Goal: Task Accomplishment & Management: Complete application form

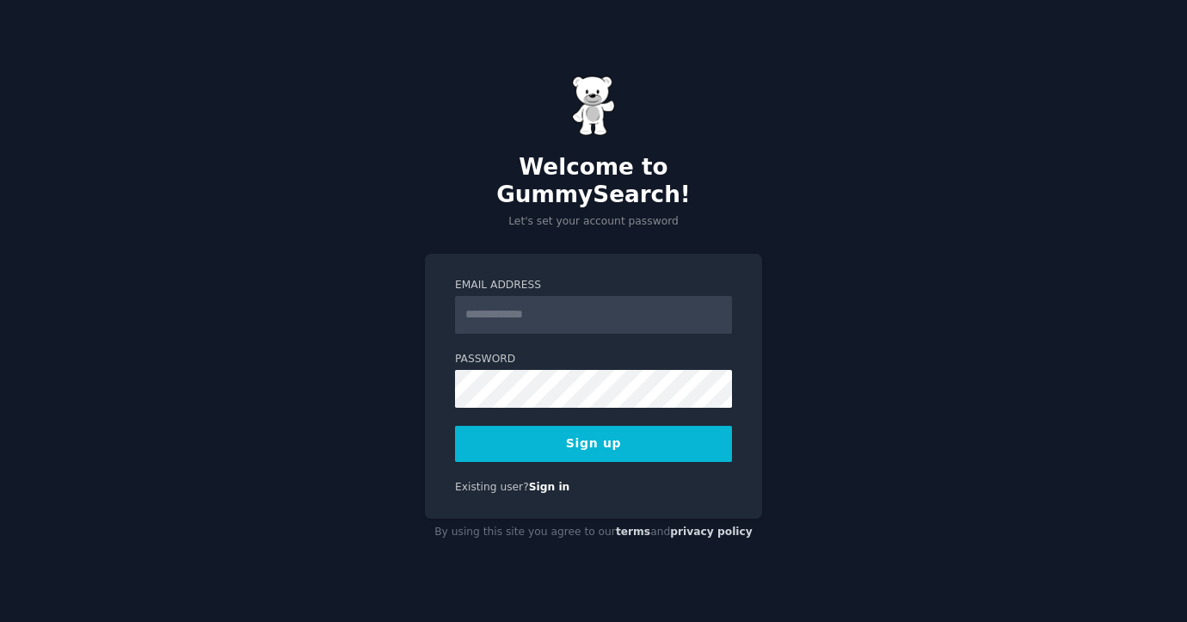
click at [504, 315] on input "Email Address" at bounding box center [593, 315] width 277 height 38
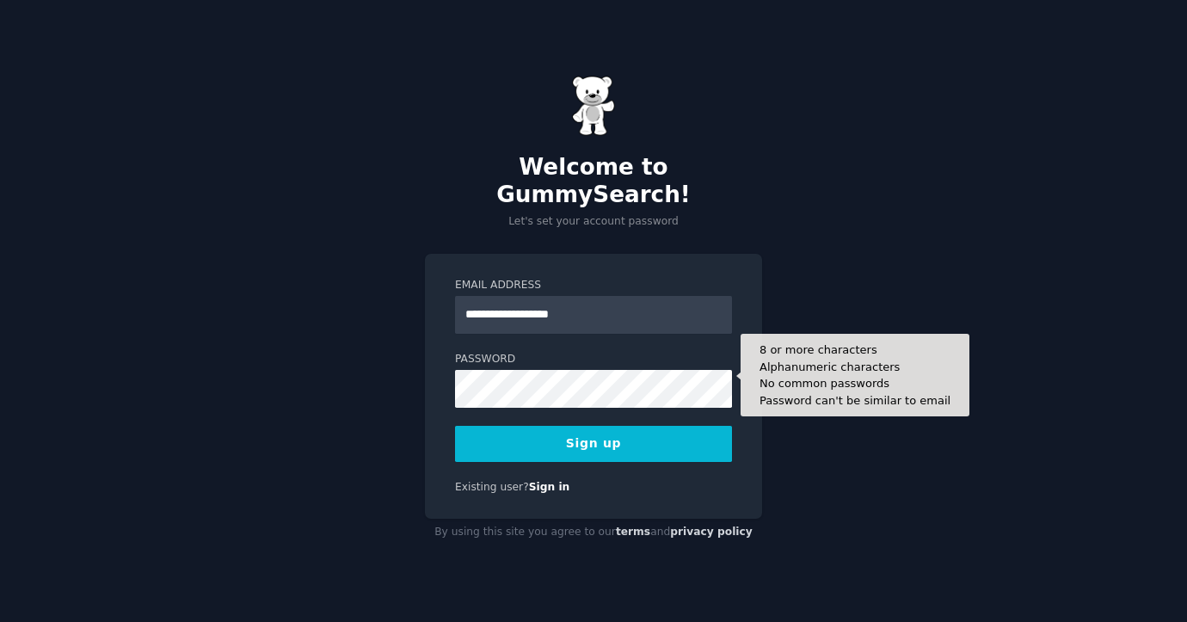
type input "**********"
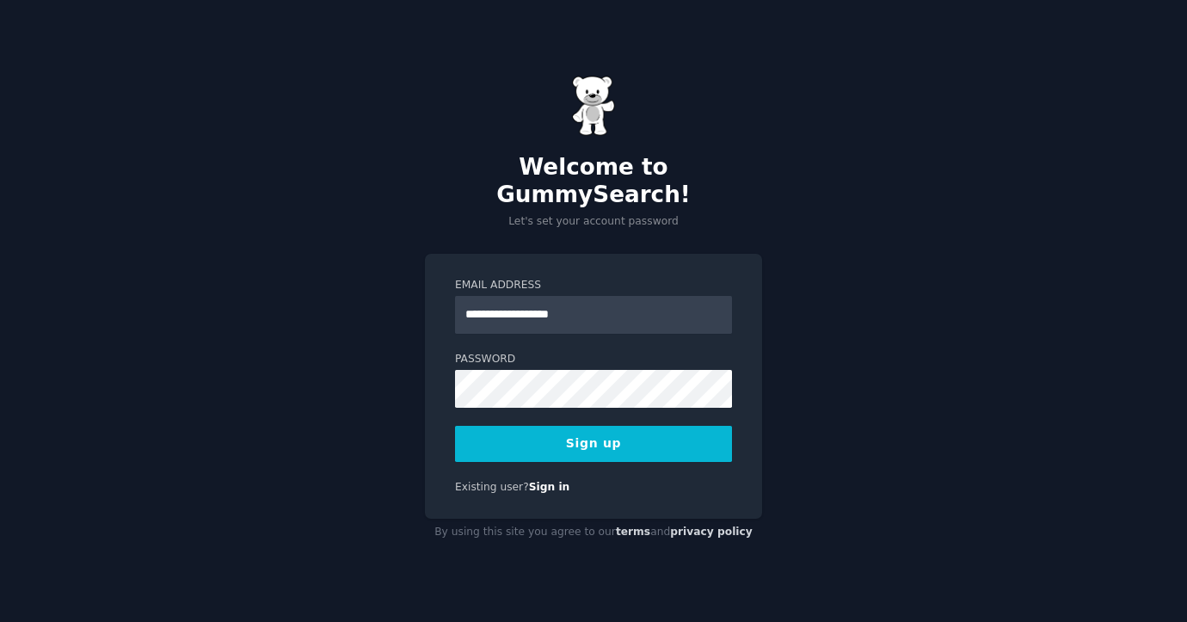
click at [580, 437] on button "Sign up" at bounding box center [593, 444] width 277 height 36
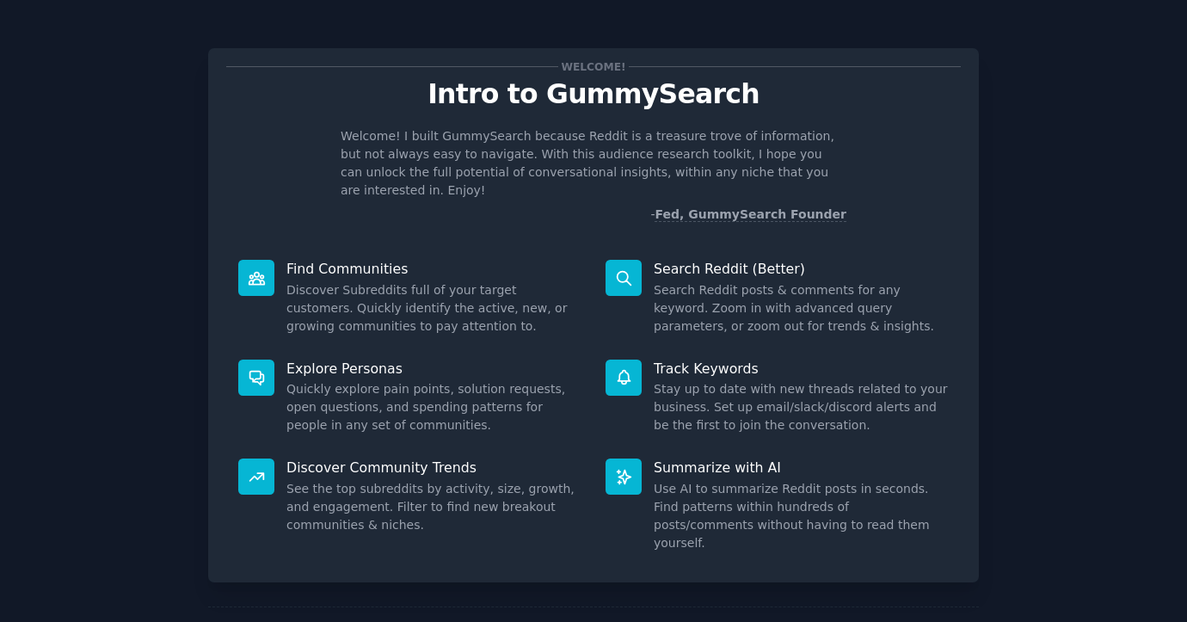
scroll to position [51, 0]
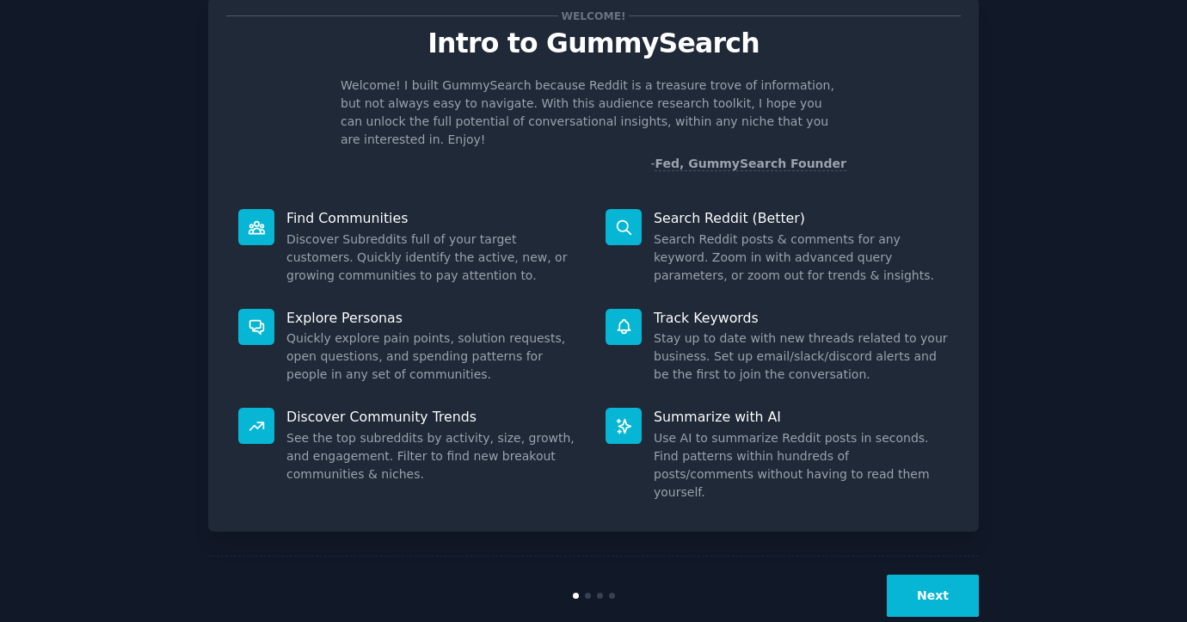
click at [937, 575] on button "Next" at bounding box center [933, 596] width 92 height 42
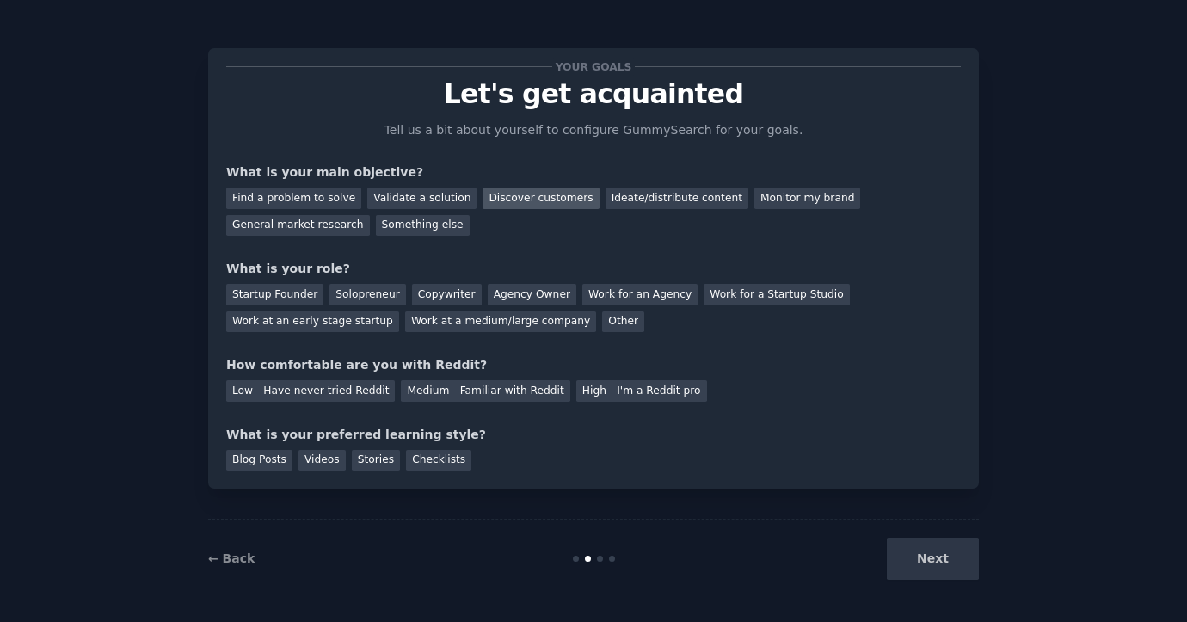
click at [546, 201] on div "Discover customers" at bounding box center [541, 199] width 116 height 22
click at [646, 198] on div "Ideate/distribute content" at bounding box center [677, 199] width 143 height 22
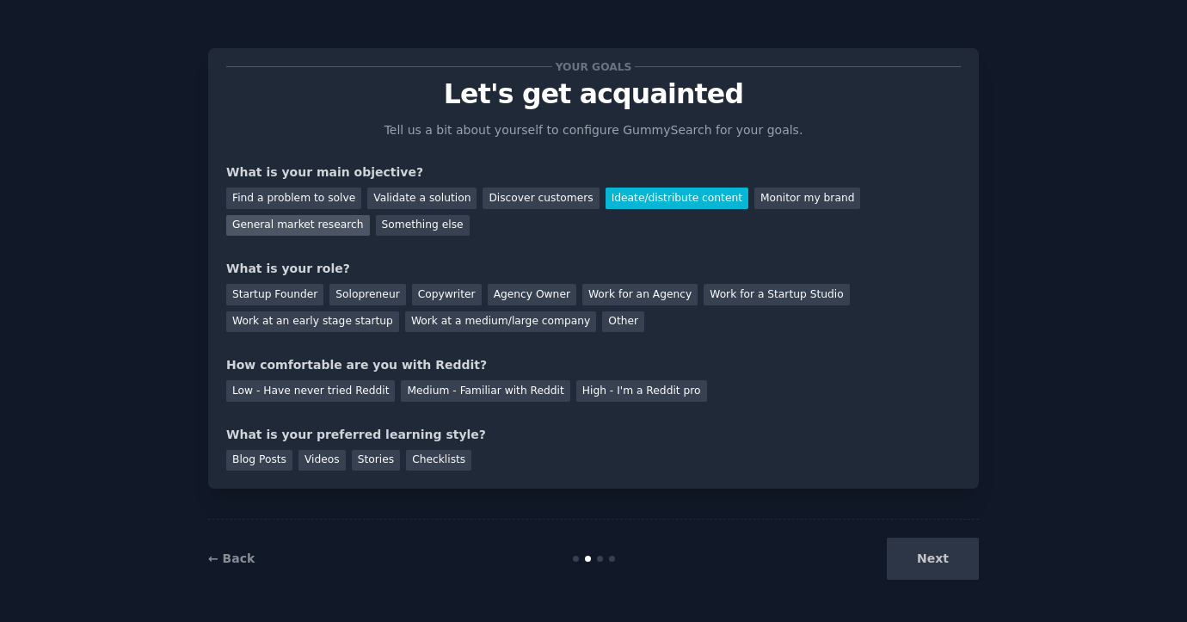
click at [299, 229] on div "General market research" at bounding box center [298, 226] width 144 height 22
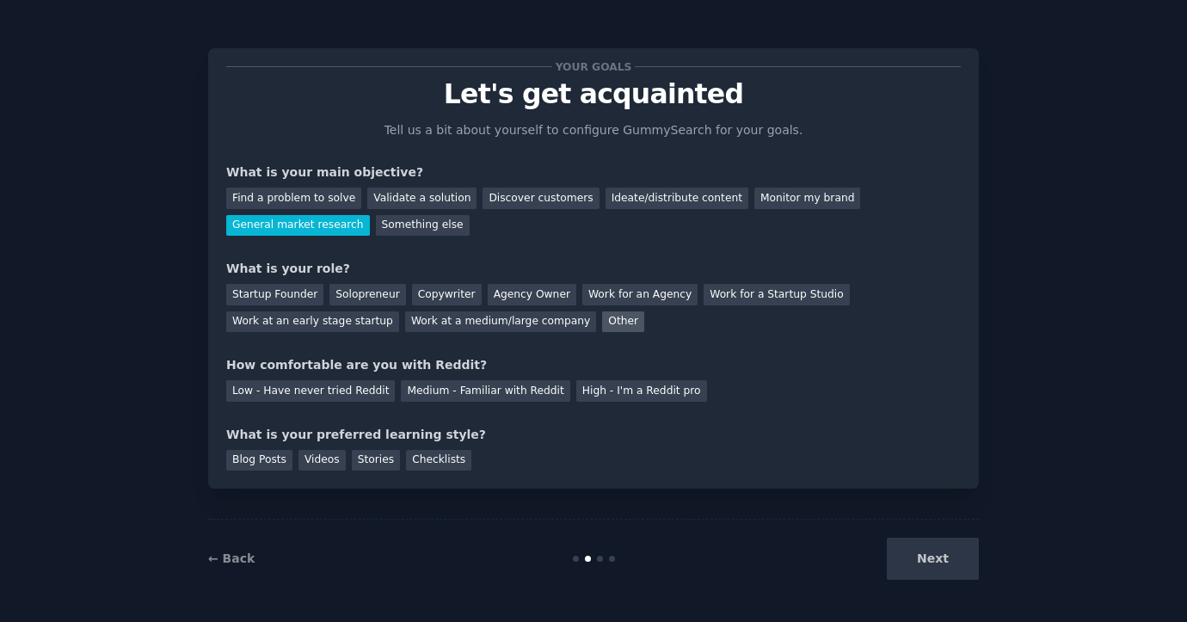
click at [609, 319] on div "Other" at bounding box center [623, 322] width 42 height 22
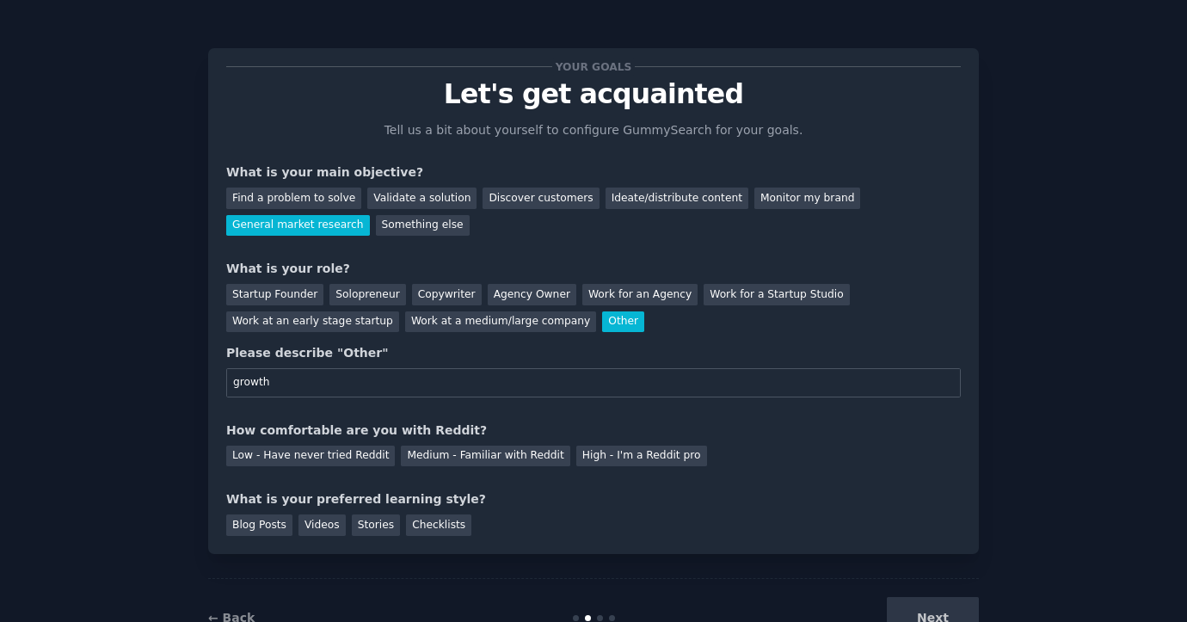
type input "growth"
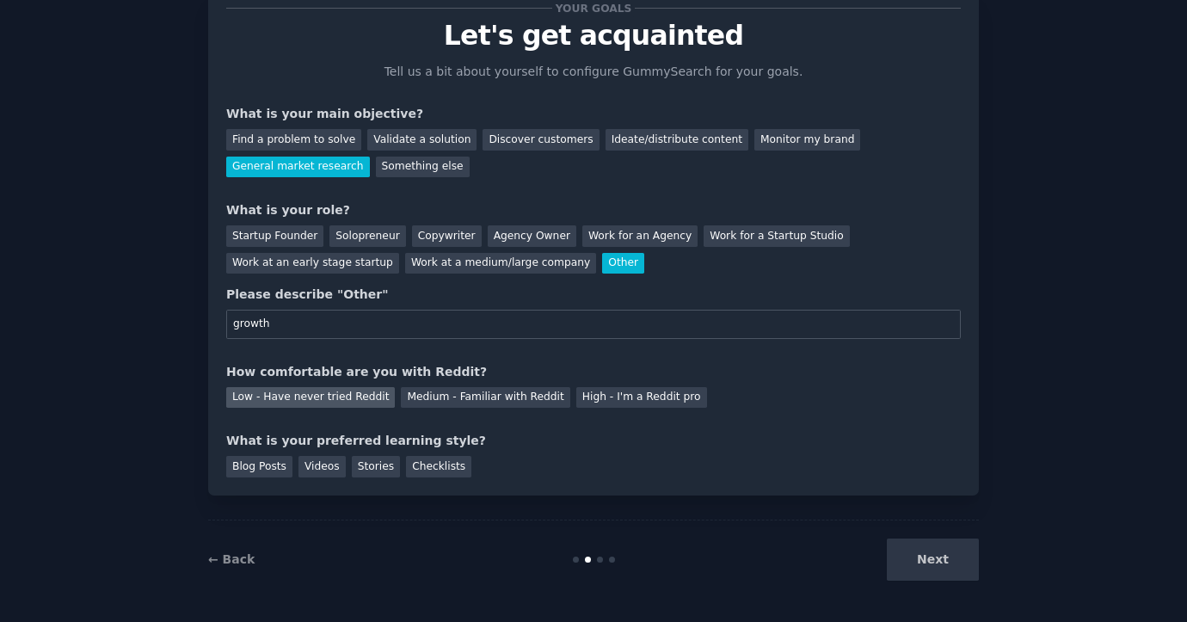
click at [331, 394] on div "Low - Have never tried Reddit" at bounding box center [310, 398] width 169 height 22
click at [264, 470] on div "Blog Posts" at bounding box center [259, 467] width 66 height 22
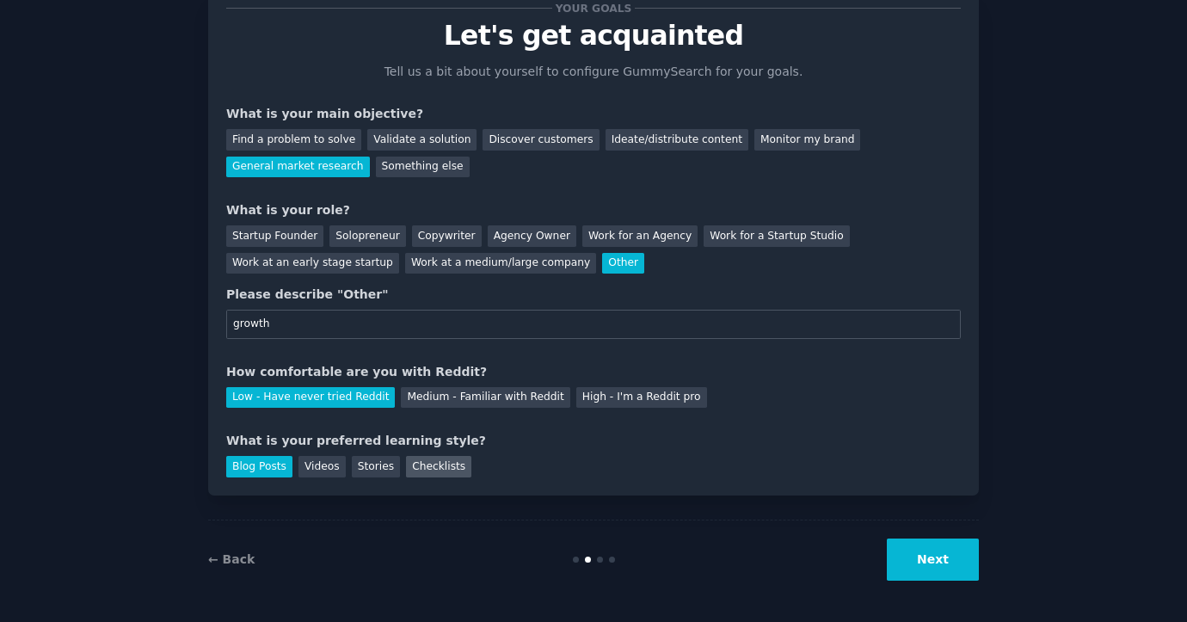
click at [438, 469] on div "Checklists" at bounding box center [438, 467] width 65 height 22
click at [275, 471] on div "Blog Posts" at bounding box center [259, 467] width 66 height 22
click at [920, 560] on button "Next" at bounding box center [933, 560] width 92 height 42
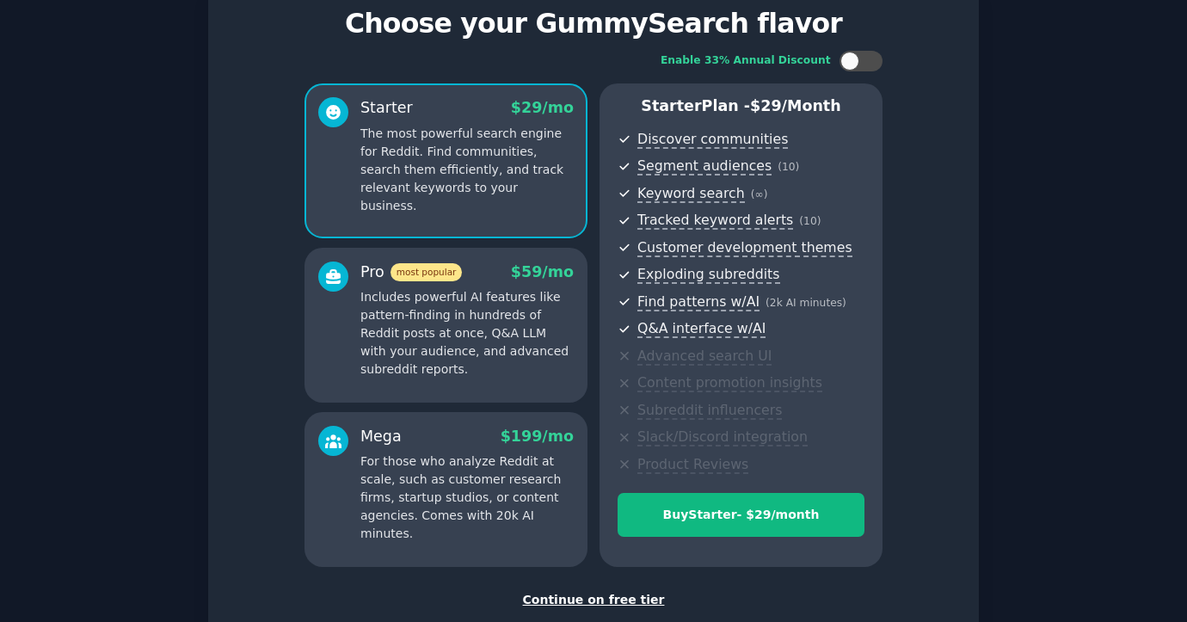
scroll to position [76, 0]
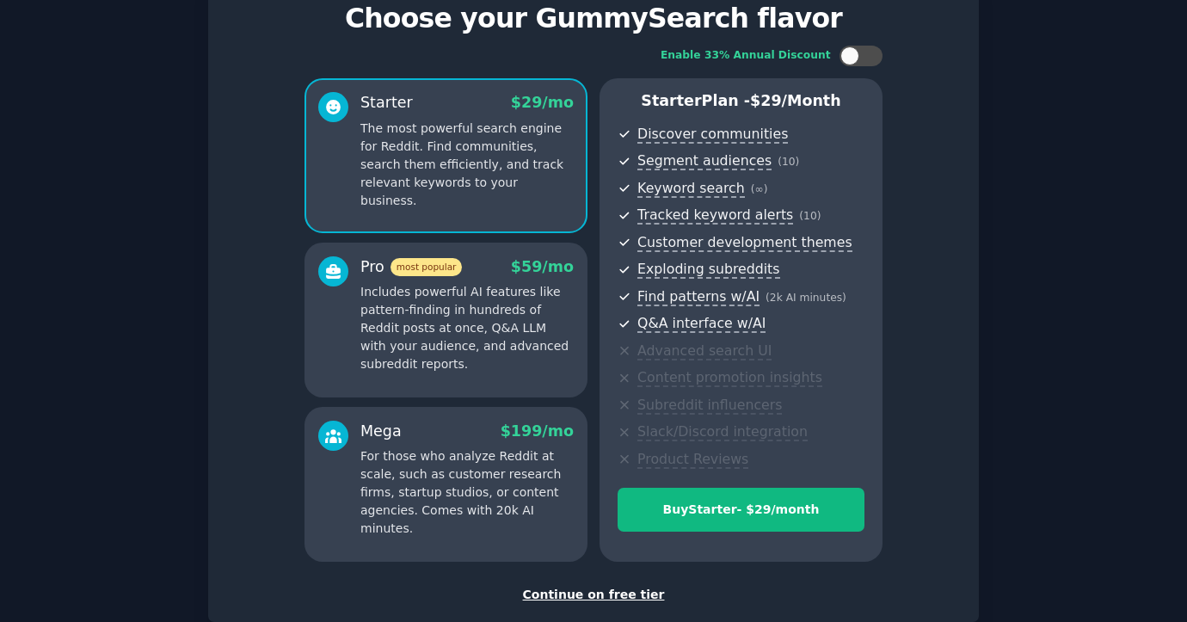
click at [615, 590] on div "Continue on free tier" at bounding box center [593, 595] width 735 height 18
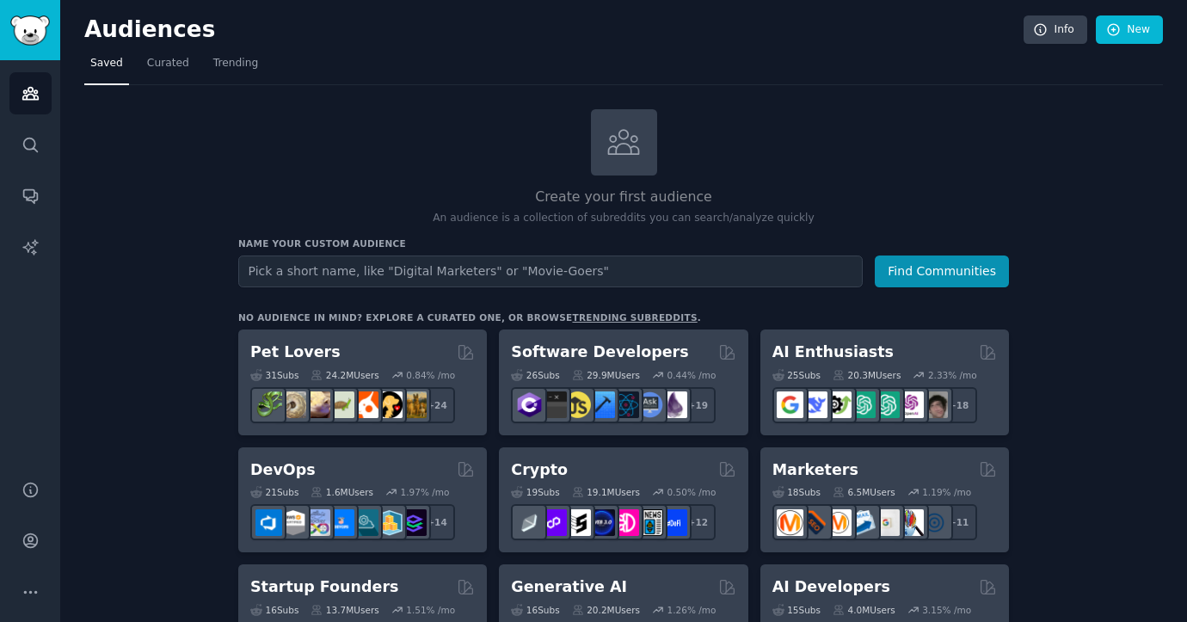
click at [388, 266] on input "text" at bounding box center [550, 272] width 625 height 32
type input "interconsumo"
click at [875, 256] on button "Find Communities" at bounding box center [942, 272] width 134 height 32
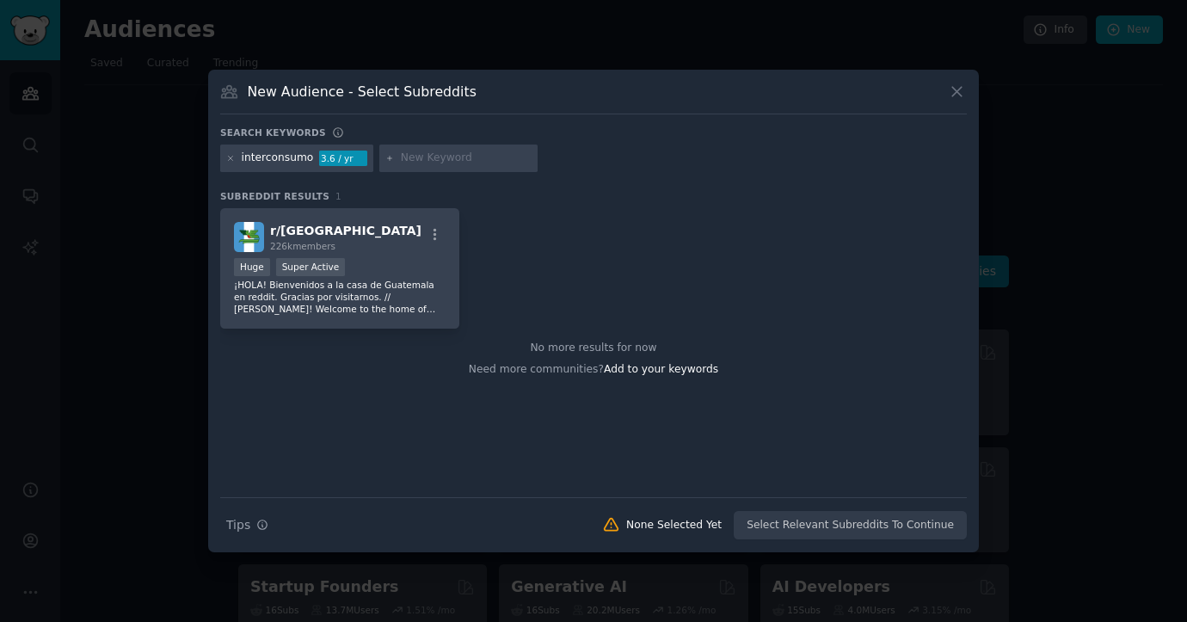
click at [430, 158] on input "text" at bounding box center [466, 158] width 131 height 15
type input "remesas"
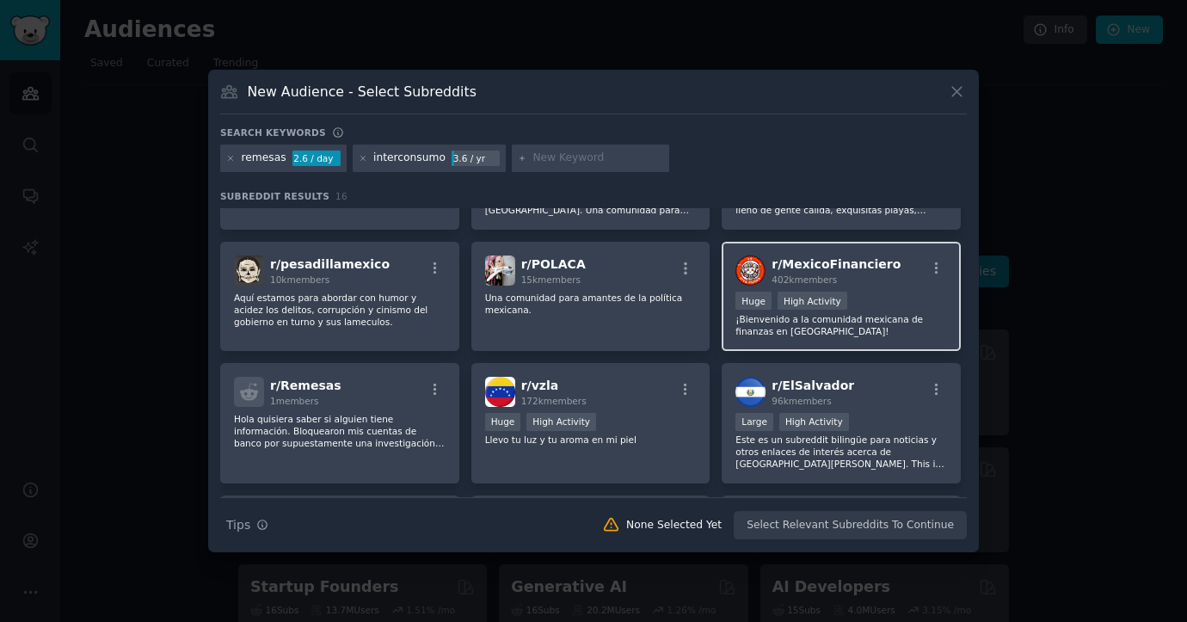
scroll to position [101, 0]
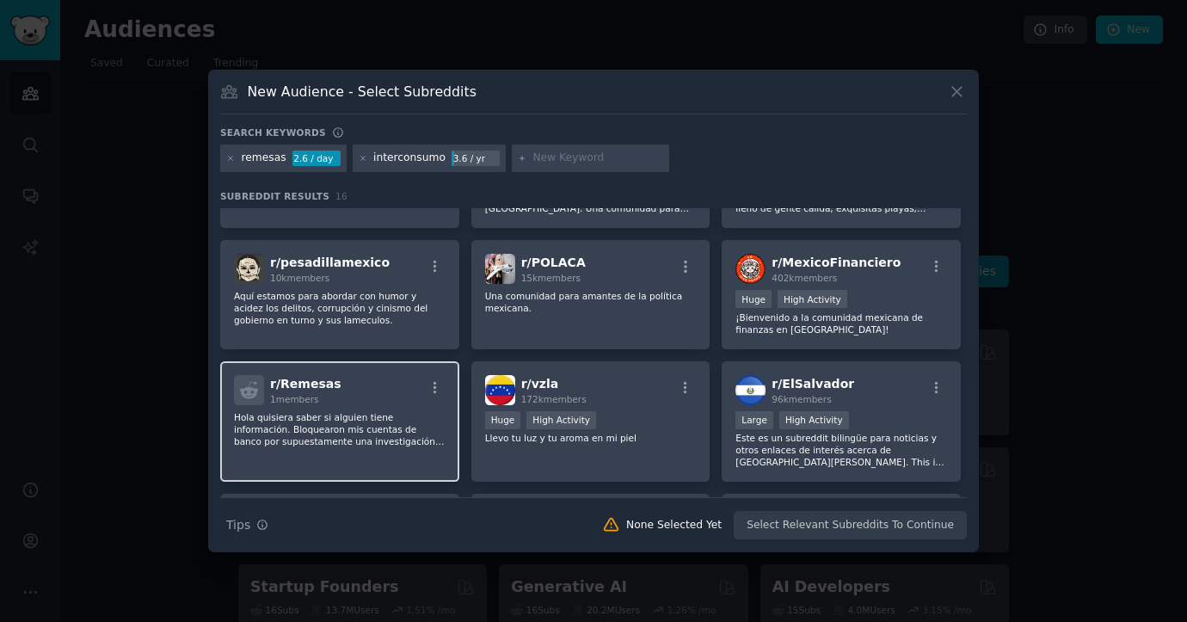
click at [387, 429] on p "Hola quisiera saber si alguien tiene información. Bloquearon mis cuentas de ban…" at bounding box center [340, 429] width 212 height 36
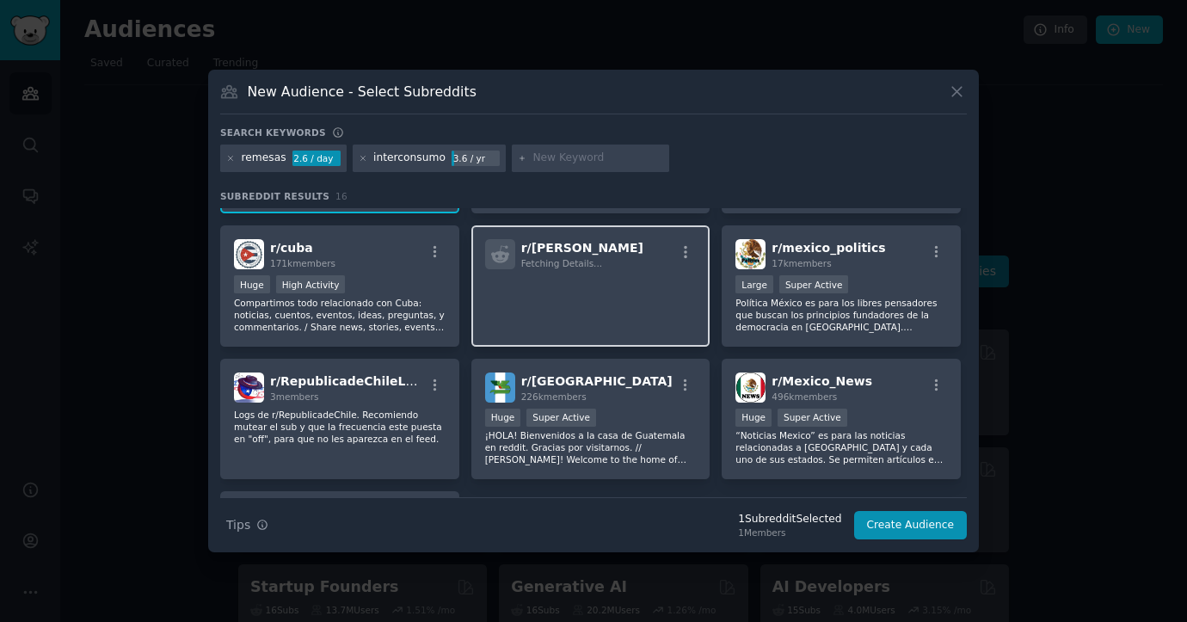
scroll to position [376, 0]
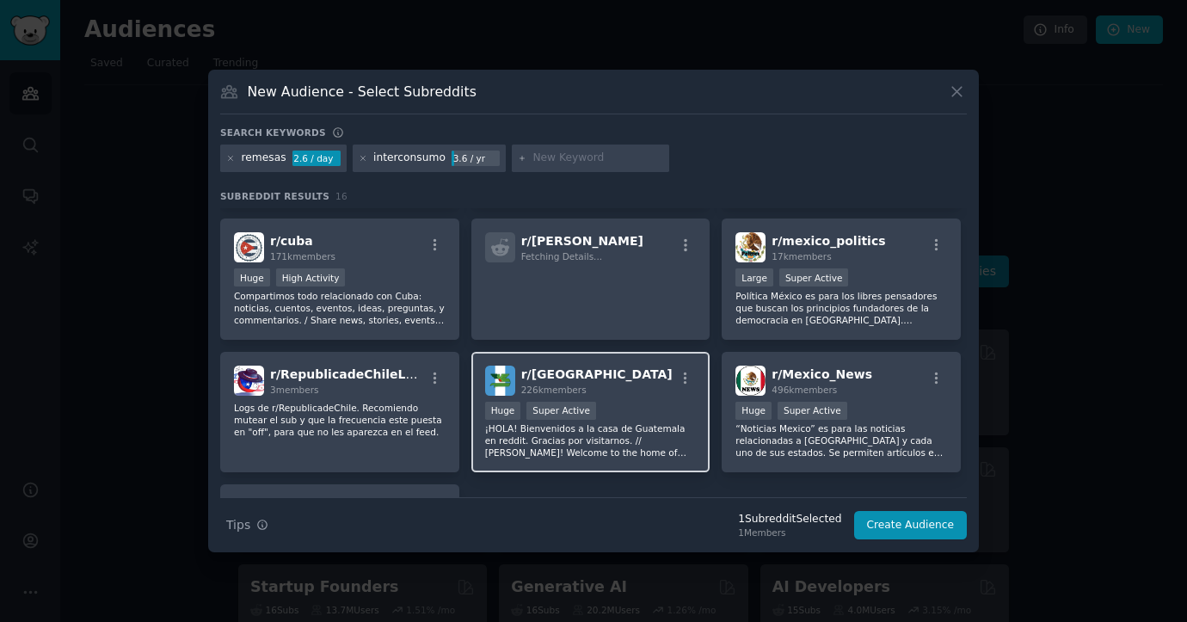
click at [626, 404] on div "Huge Super Active" at bounding box center [591, 413] width 212 height 22
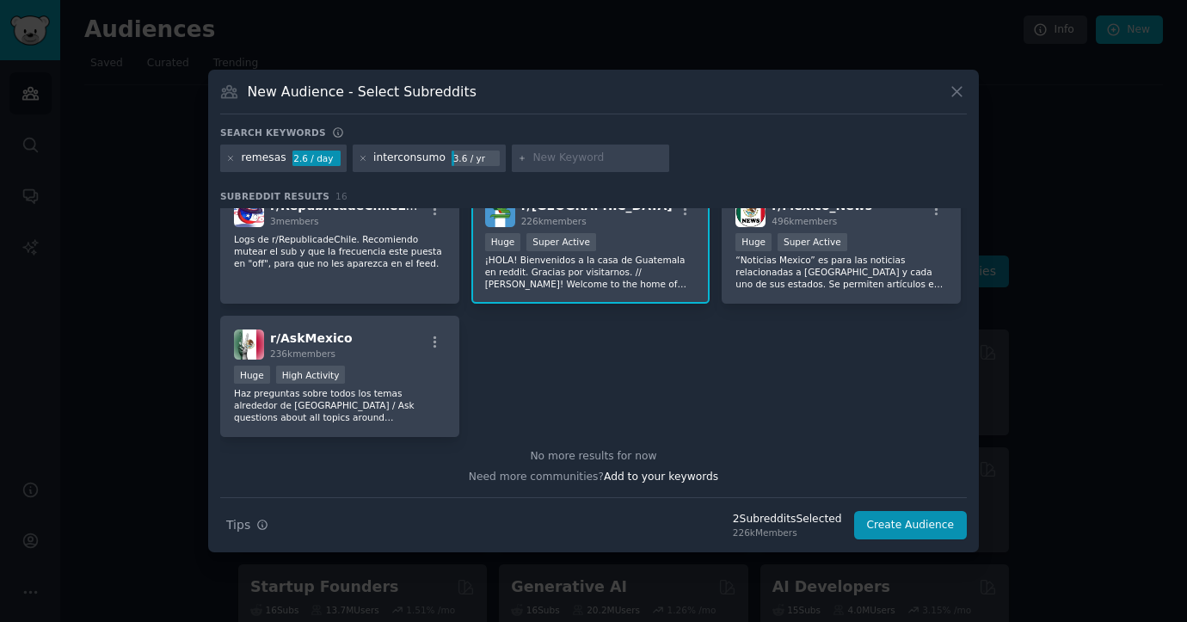
scroll to position [0, 0]
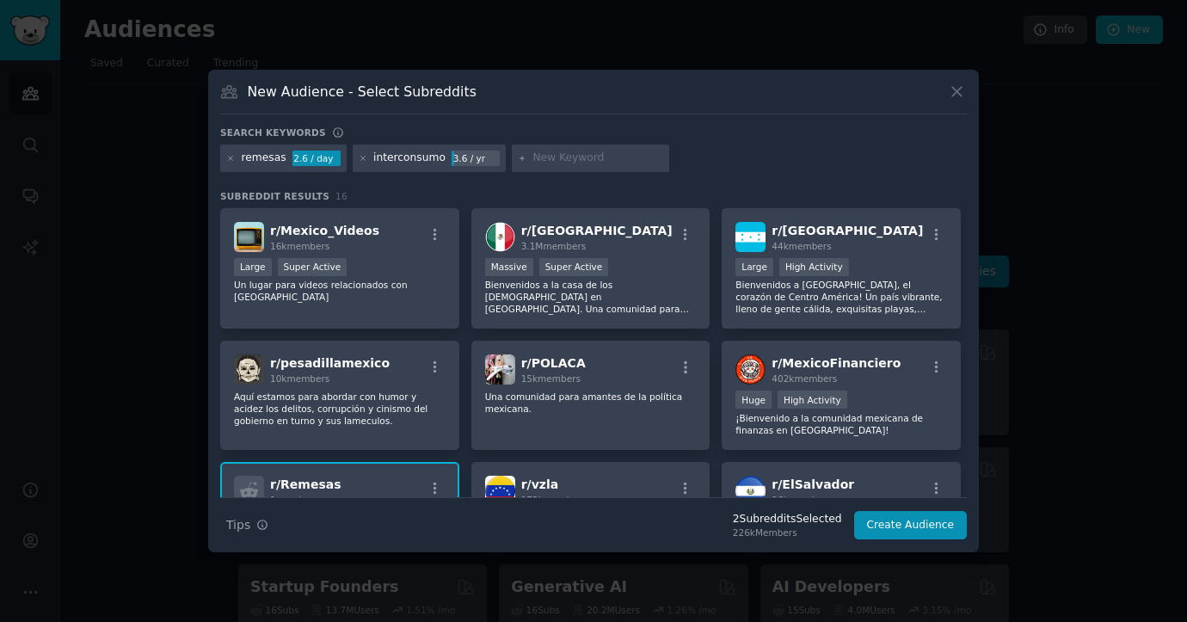
click at [547, 155] on input "text" at bounding box center [598, 158] width 131 height 15
type input "[GEOGRAPHIC_DATA]"
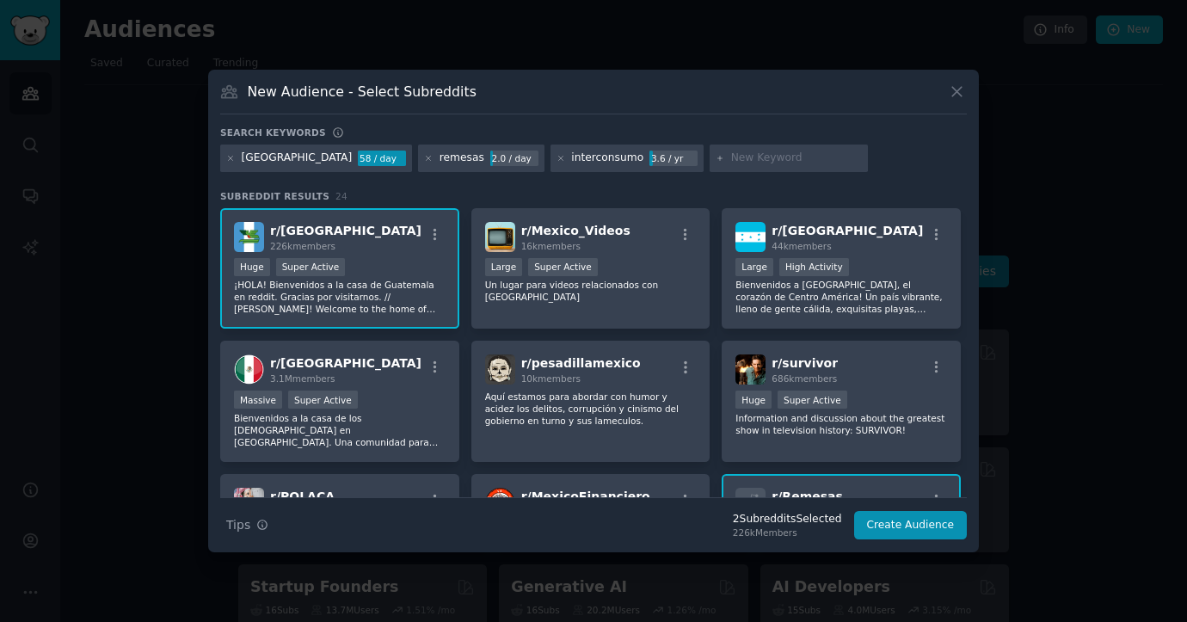
click at [362, 268] on div "Huge Super Active" at bounding box center [340, 269] width 212 height 22
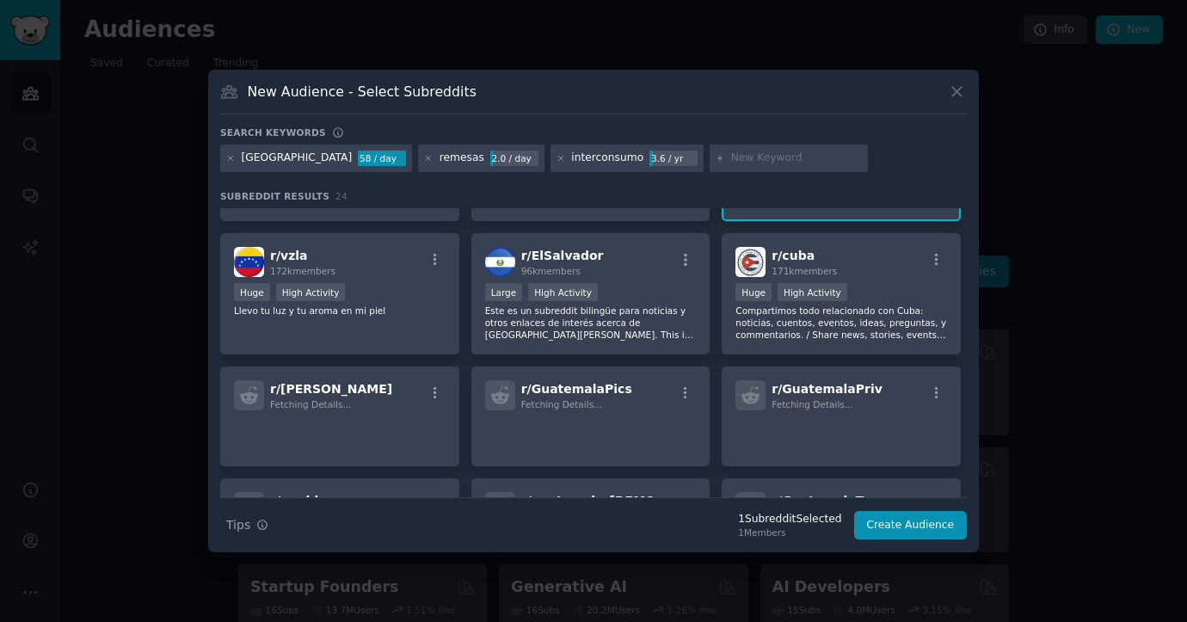
scroll to position [379, 0]
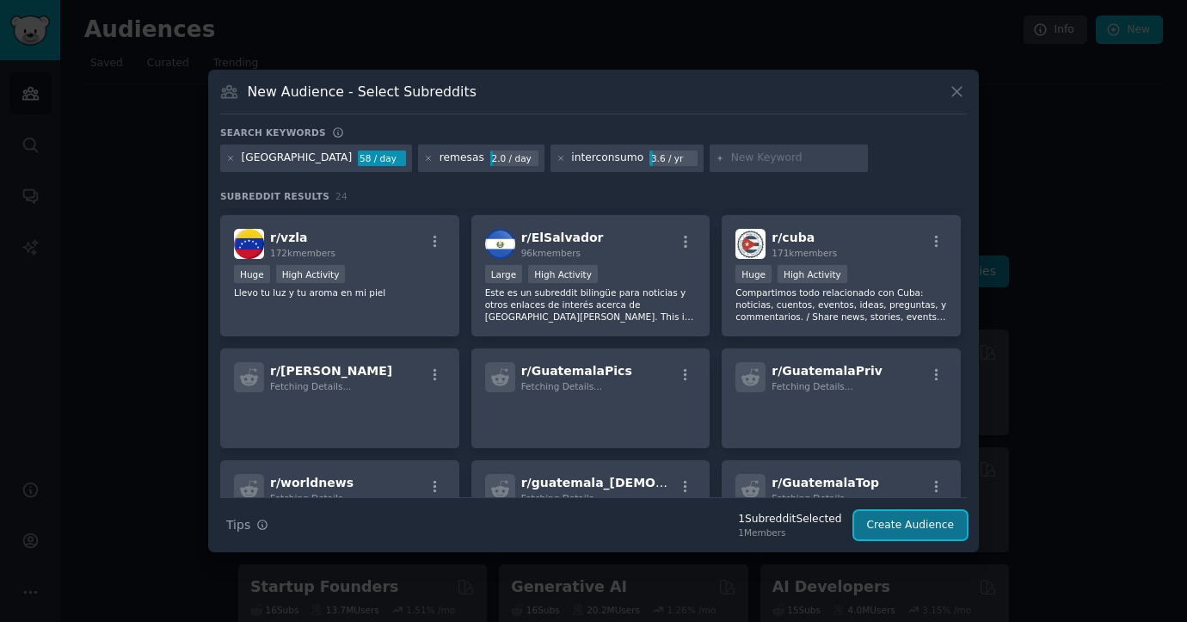
click at [911, 520] on button "Create Audience" at bounding box center [911, 525] width 114 height 29
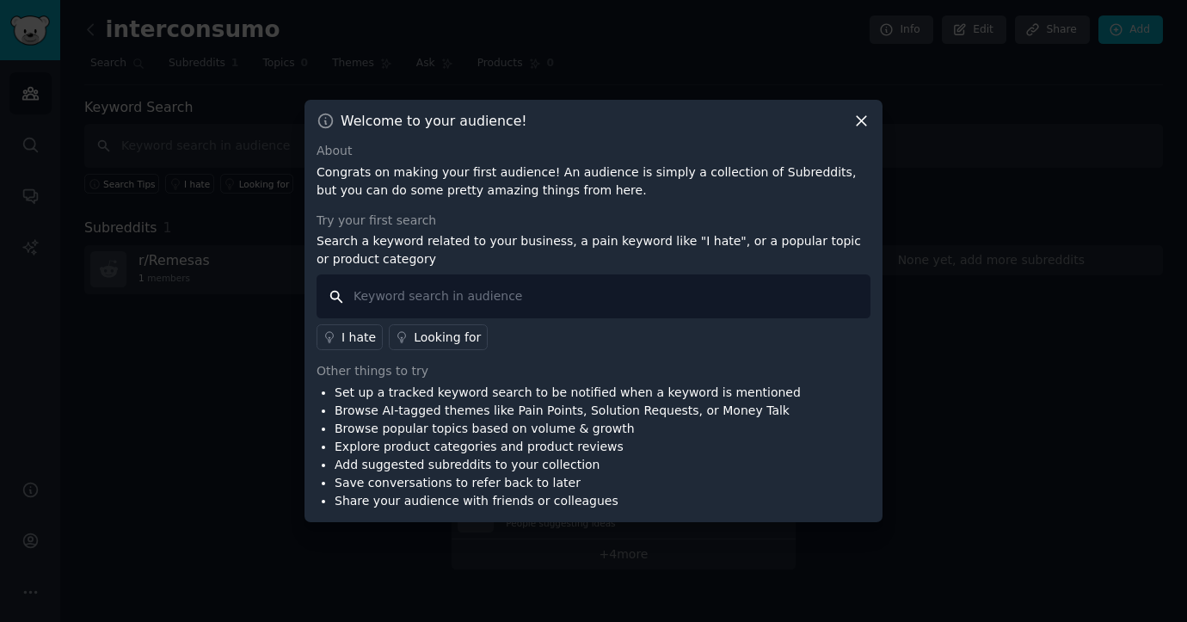
click at [519, 300] on input "text" at bounding box center [594, 296] width 554 height 44
type input "i"
type input "i love"
drag, startPoint x: 418, startPoint y: 294, endPoint x: 298, endPoint y: 294, distance: 120.5
click at [297, 295] on div "​ Welcome to your audience! About Congrats on making your first audience! An au…" at bounding box center [593, 311] width 1175 height 622
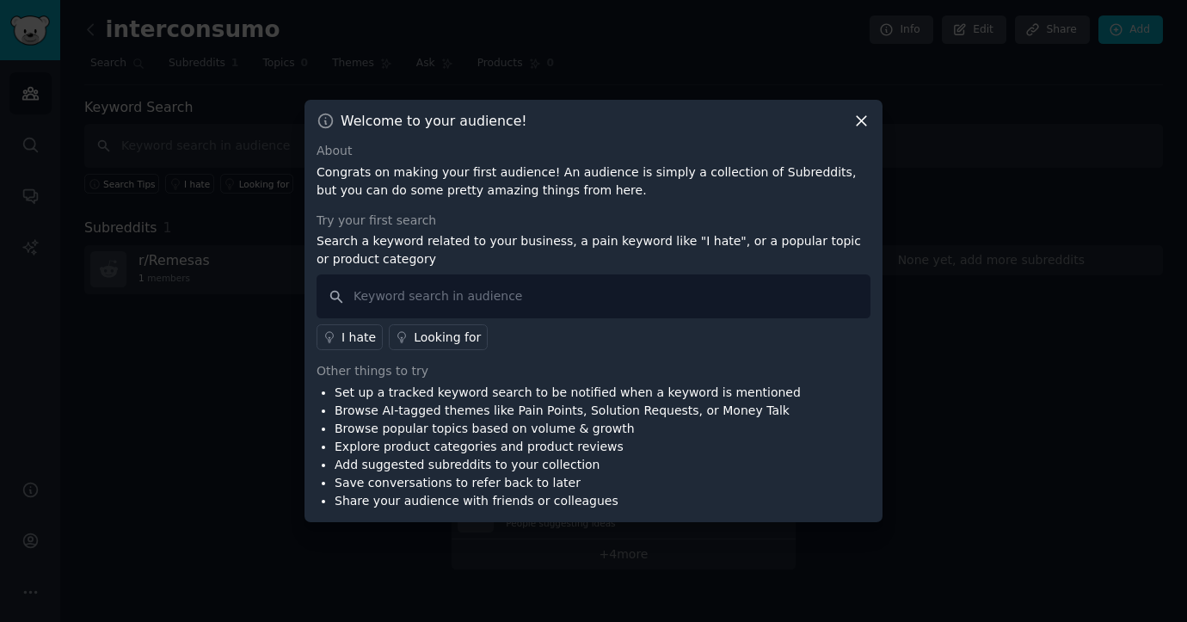
click at [434, 342] on div "Looking for" at bounding box center [447, 338] width 67 height 18
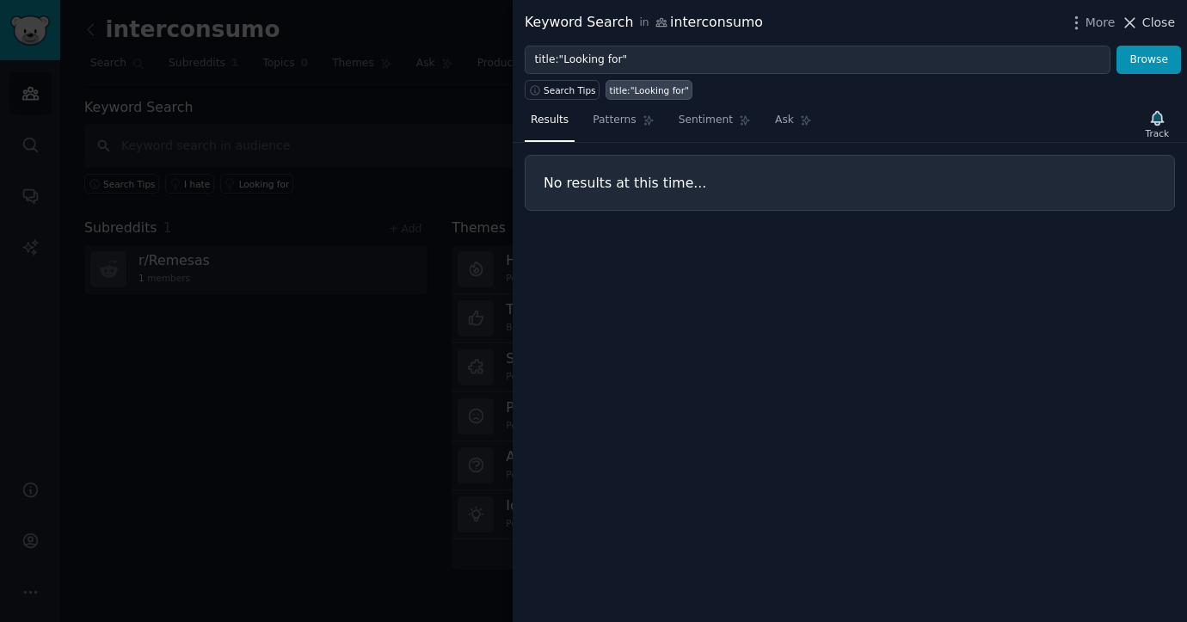
click at [1137, 27] on icon at bounding box center [1130, 23] width 18 height 18
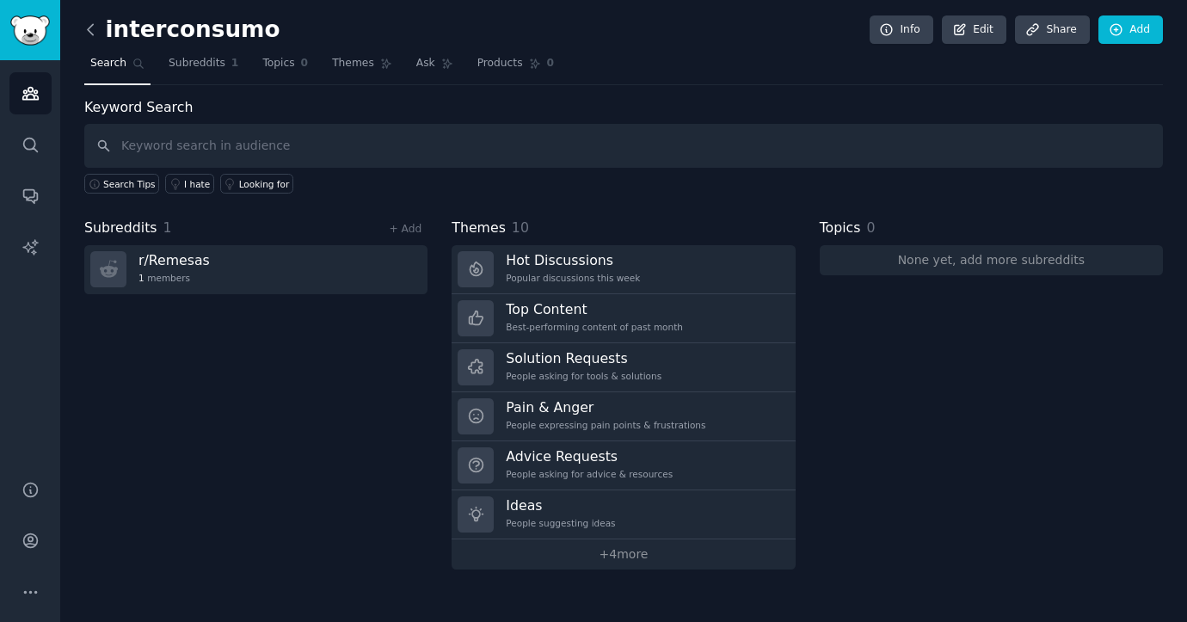
click at [95, 35] on icon at bounding box center [91, 30] width 18 height 18
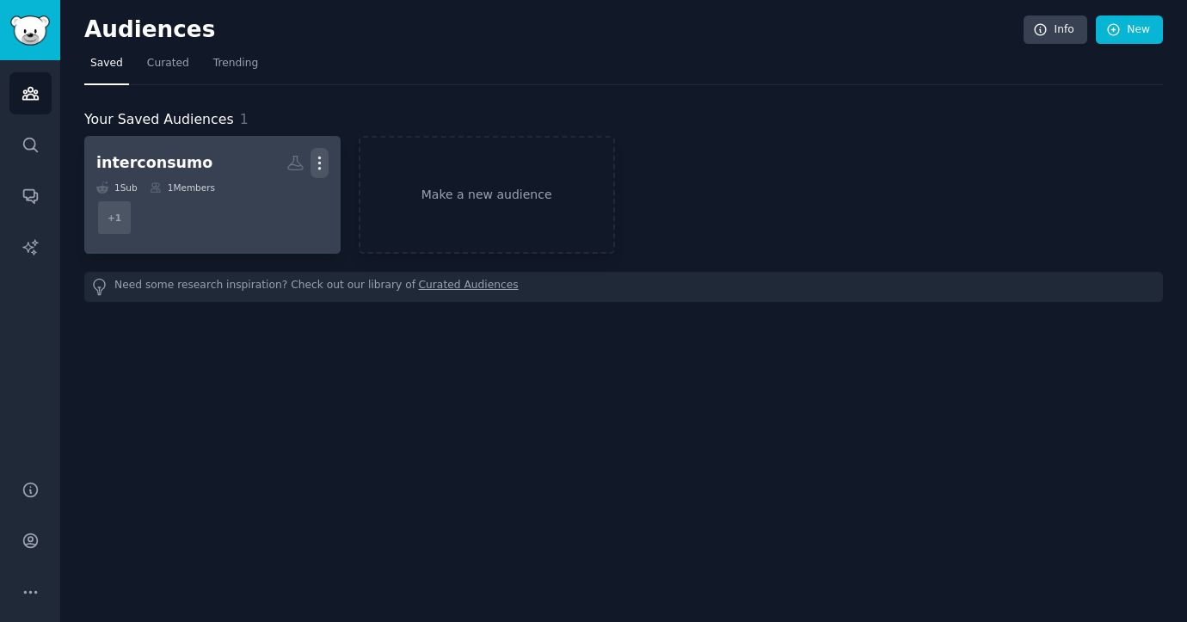
click at [320, 157] on icon "button" at bounding box center [319, 163] width 2 height 12
click at [279, 200] on p "Delete" at bounding box center [273, 199] width 40 height 18
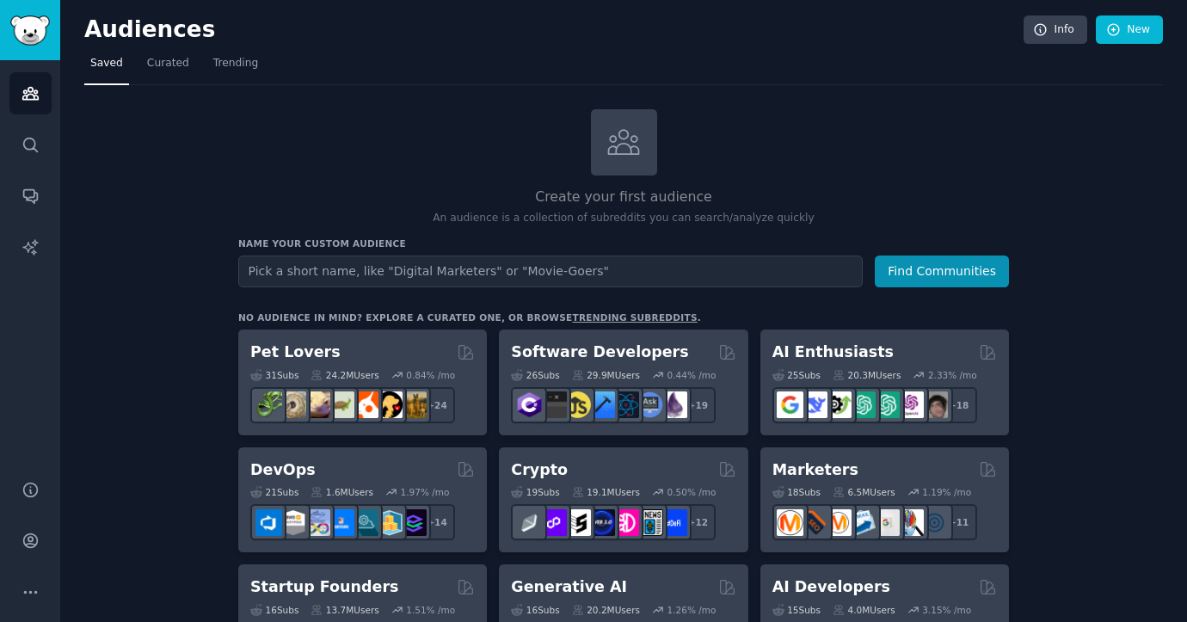
click at [398, 258] on input "text" at bounding box center [550, 272] width 625 height 32
type input "remitences"
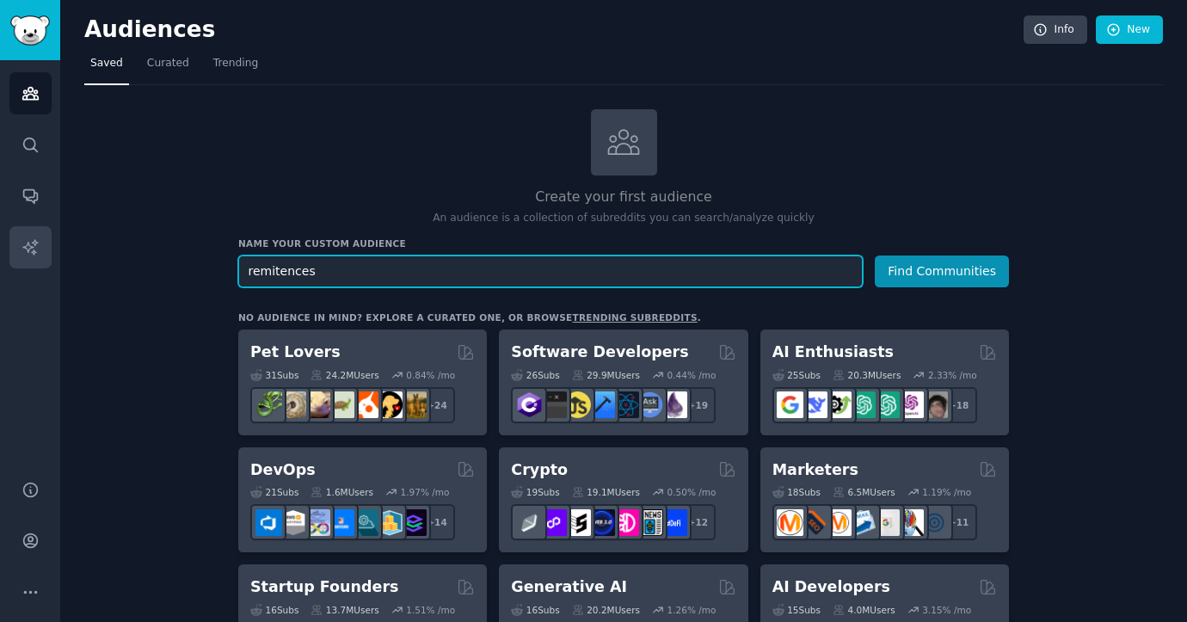
drag, startPoint x: 429, startPoint y: 275, endPoint x: 11, endPoint y: 264, distance: 418.3
click at [11, 264] on div "Audiences Search Conversations AI Reports Help Account More Audiences Info New …" at bounding box center [593, 311] width 1187 height 622
paste input "remittances"
type input "remittances"
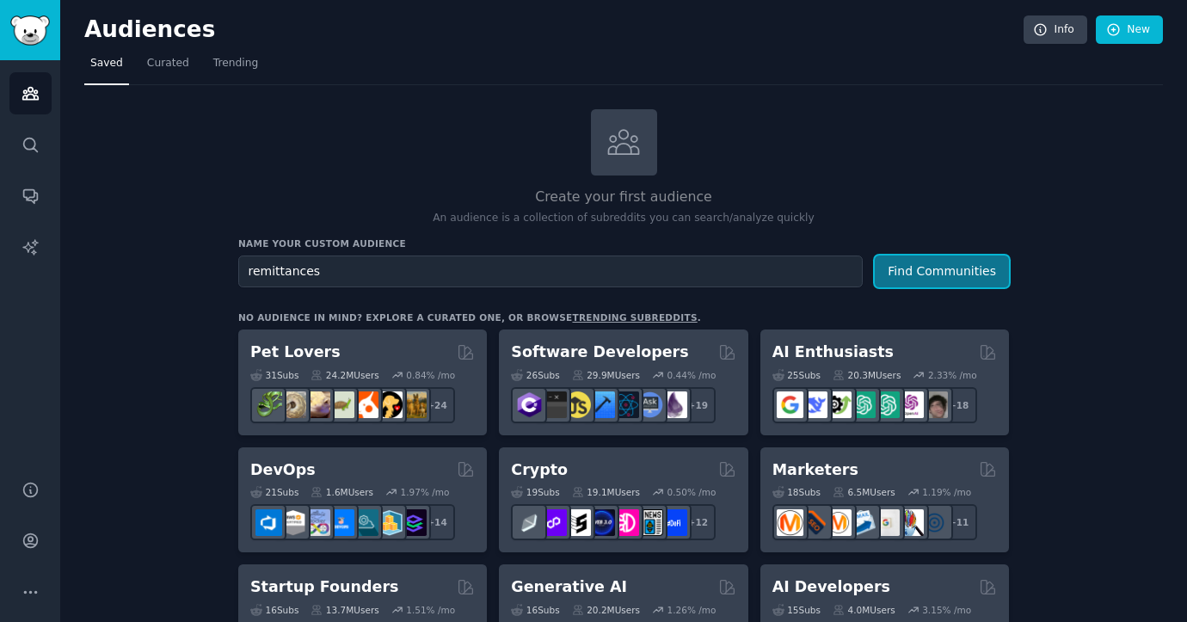
click at [911, 268] on button "Find Communities" at bounding box center [942, 272] width 134 height 32
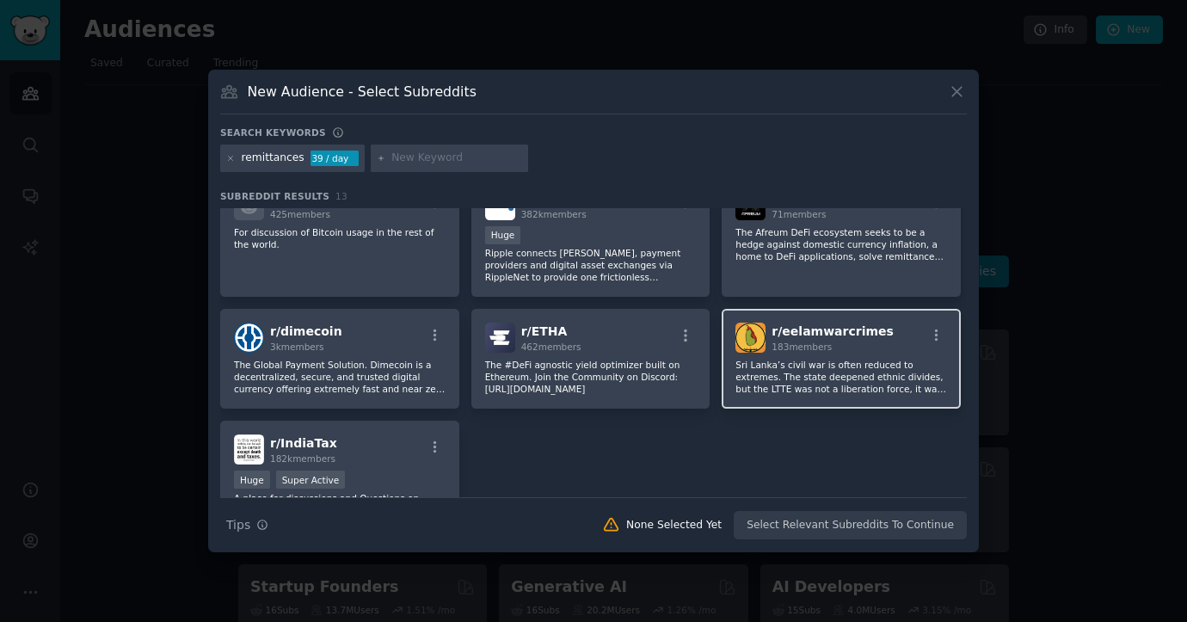
scroll to position [403, 0]
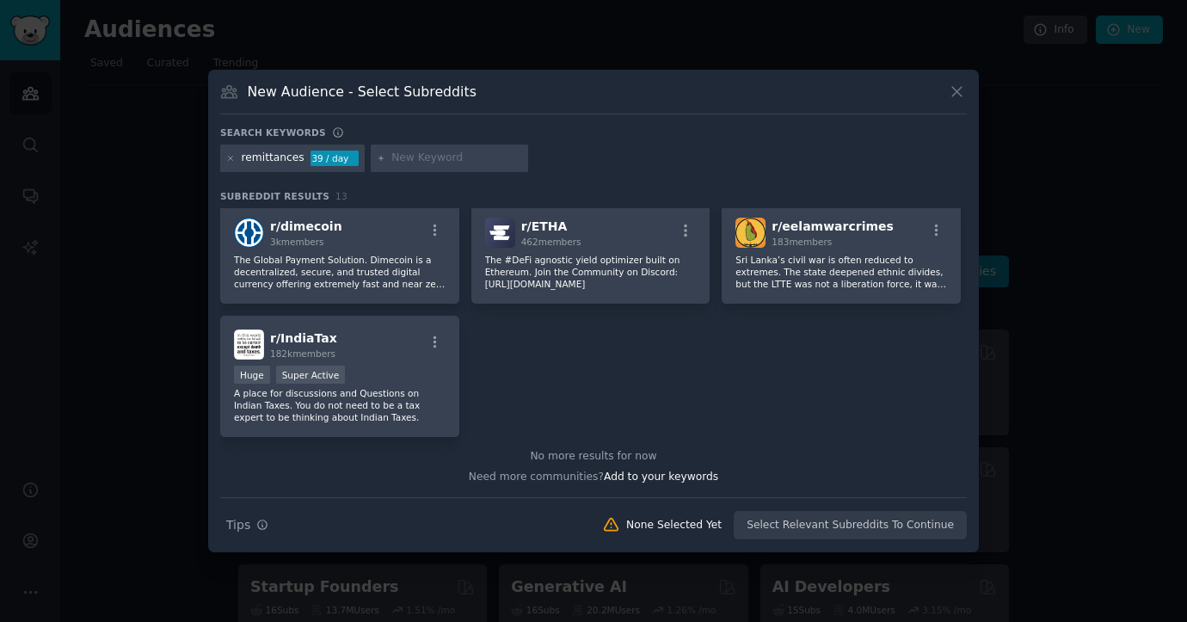
click at [408, 145] on div at bounding box center [450, 159] width 158 height 28
click at [407, 157] on input "text" at bounding box center [456, 158] width 131 height 15
type input "sendmoney"
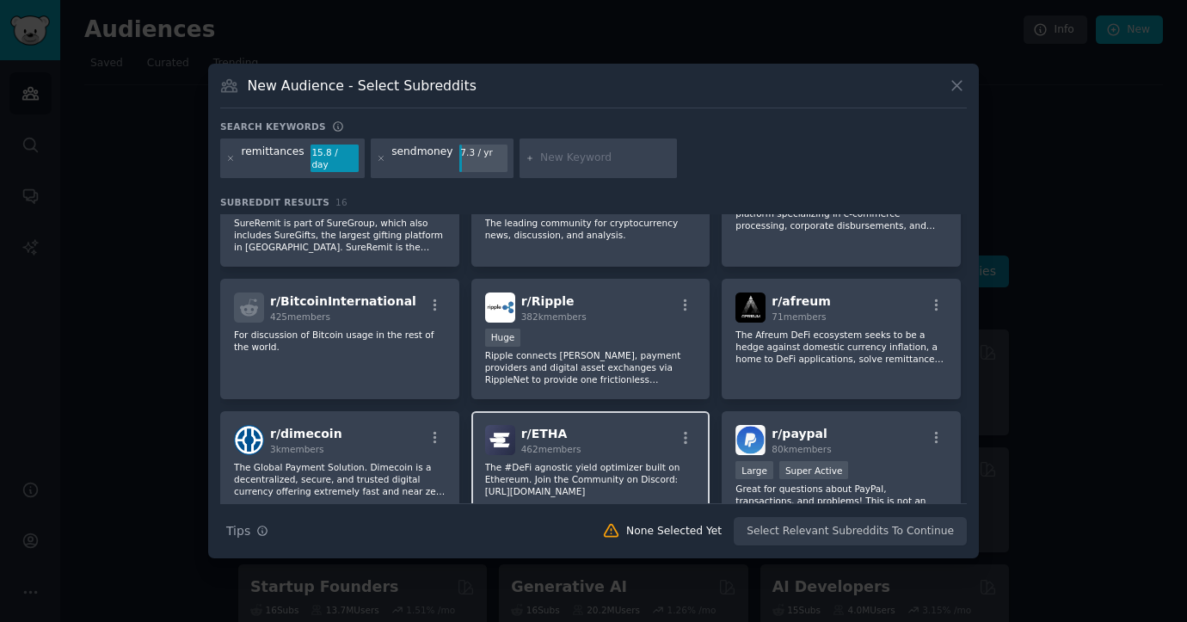
scroll to position [143, 0]
